Goal: Task Accomplishment & Management: Manage account settings

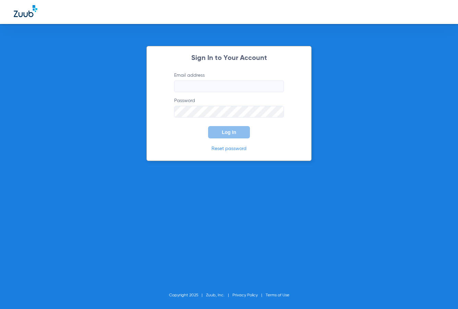
type input "[PERSON_NAME][EMAIL_ADDRESS][DOMAIN_NAME]"
click at [229, 130] on span "Log In" at bounding box center [229, 132] width 14 height 5
type input "[PERSON_NAME][EMAIL_ADDRESS][DOMAIN_NAME]"
click at [224, 130] on span "Log In" at bounding box center [229, 132] width 14 height 5
